Goal: Check status: Check status

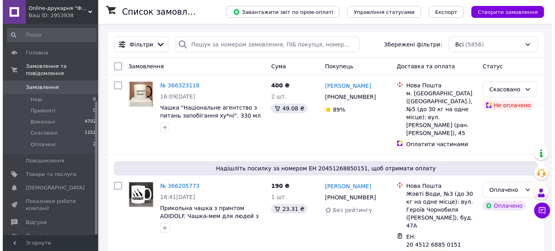
scroll to position [123, 0]
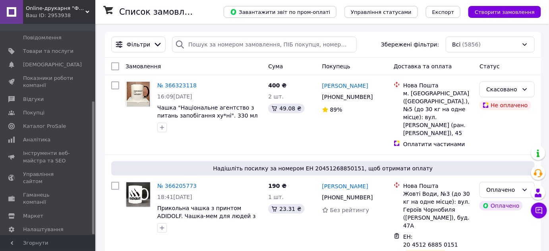
click at [93, 173] on div at bounding box center [93, 130] width 2 height 210
click at [48, 123] on span "Каталог ProSale" at bounding box center [44, 126] width 43 height 7
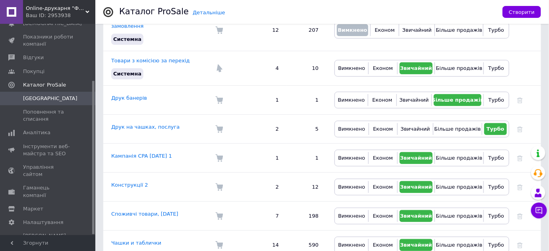
scroll to position [139, 0]
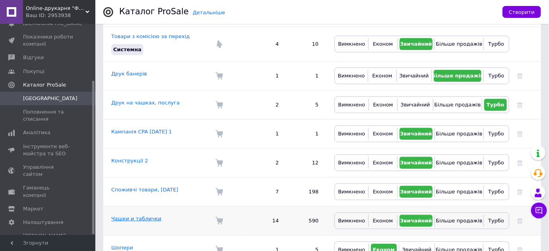
click at [139, 216] on link "Чашки и таблички" at bounding box center [136, 219] width 50 height 6
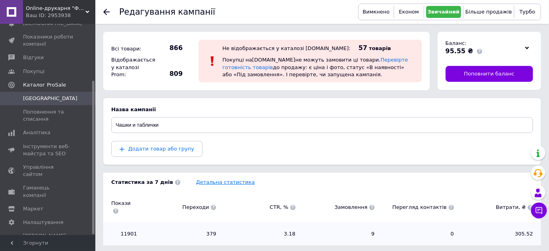
click at [213, 182] on link "Детальна статистика" at bounding box center [225, 182] width 59 height 6
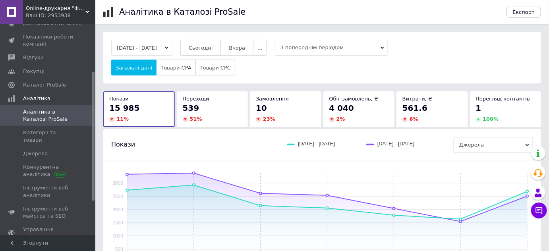
click at [210, 48] on span "Сьогодні" at bounding box center [201, 48] width 24 height 6
